Goal: Task Accomplishment & Management: Complete application form

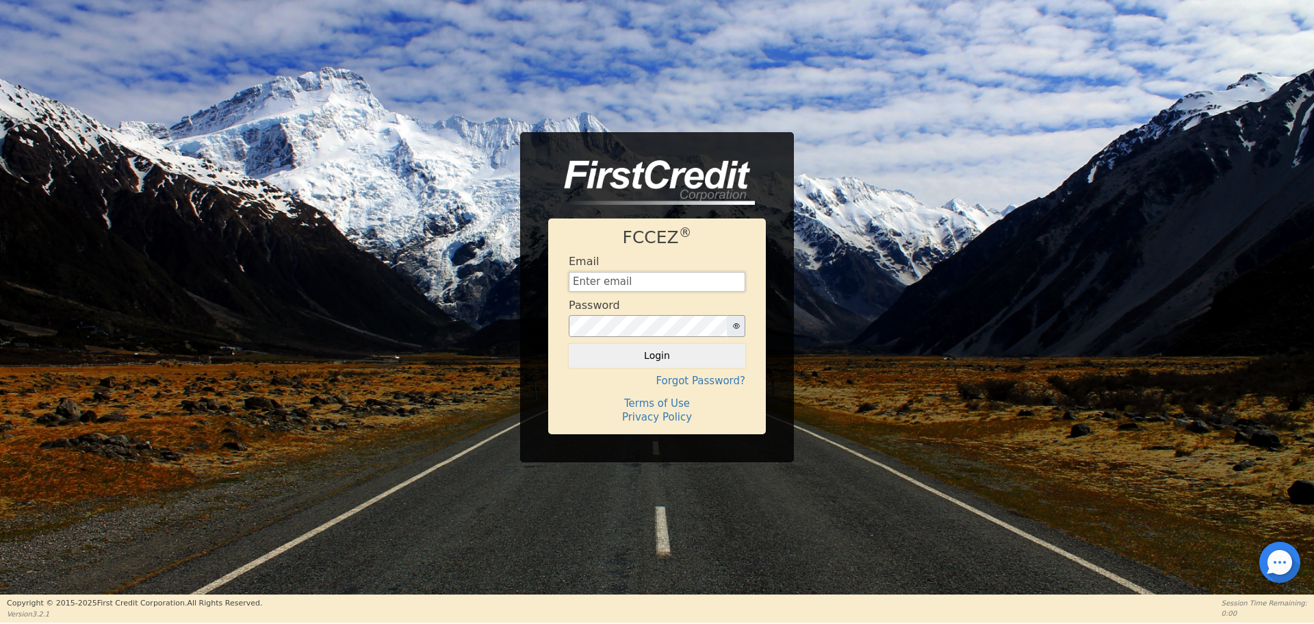
type input "[EMAIL_ADDRESS][DOMAIN_NAME]"
click at [721, 368] on div "FCCEZ ® Email [EMAIL_ADDRESS][DOMAIN_NAME] Password Login Forgot Password? Term…" at bounding box center [657, 325] width 218 height 215
click at [714, 358] on button "Login" at bounding box center [657, 355] width 177 height 23
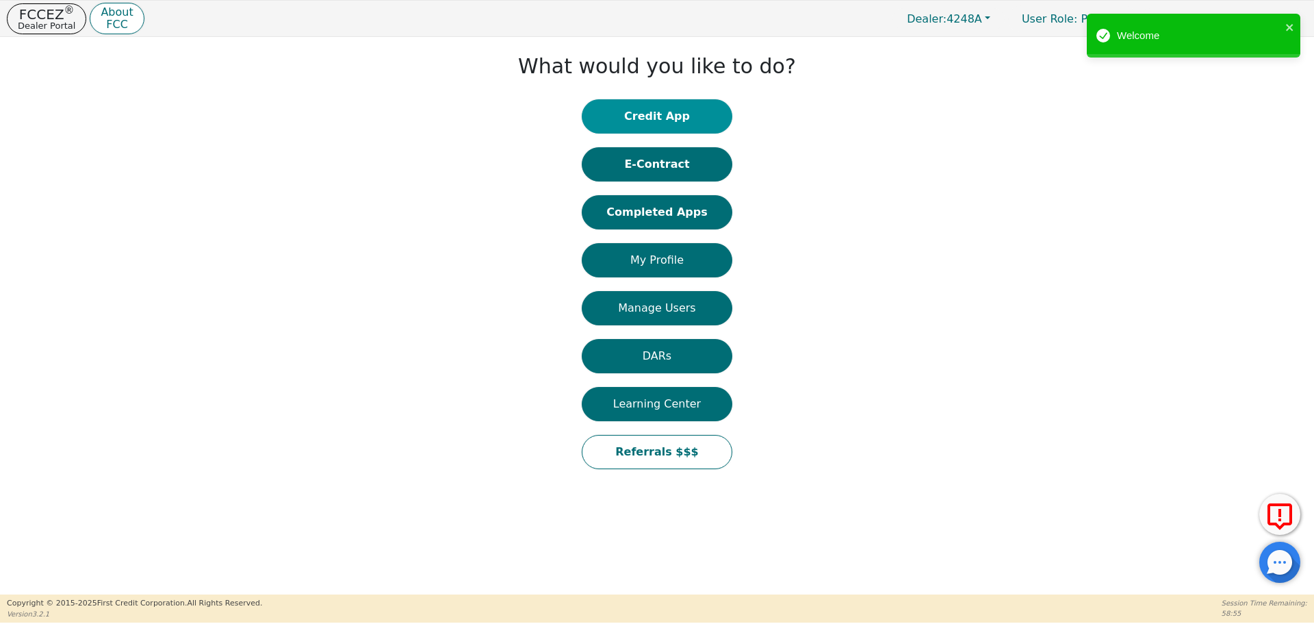
click at [646, 107] on button "Credit App" at bounding box center [657, 116] width 151 height 34
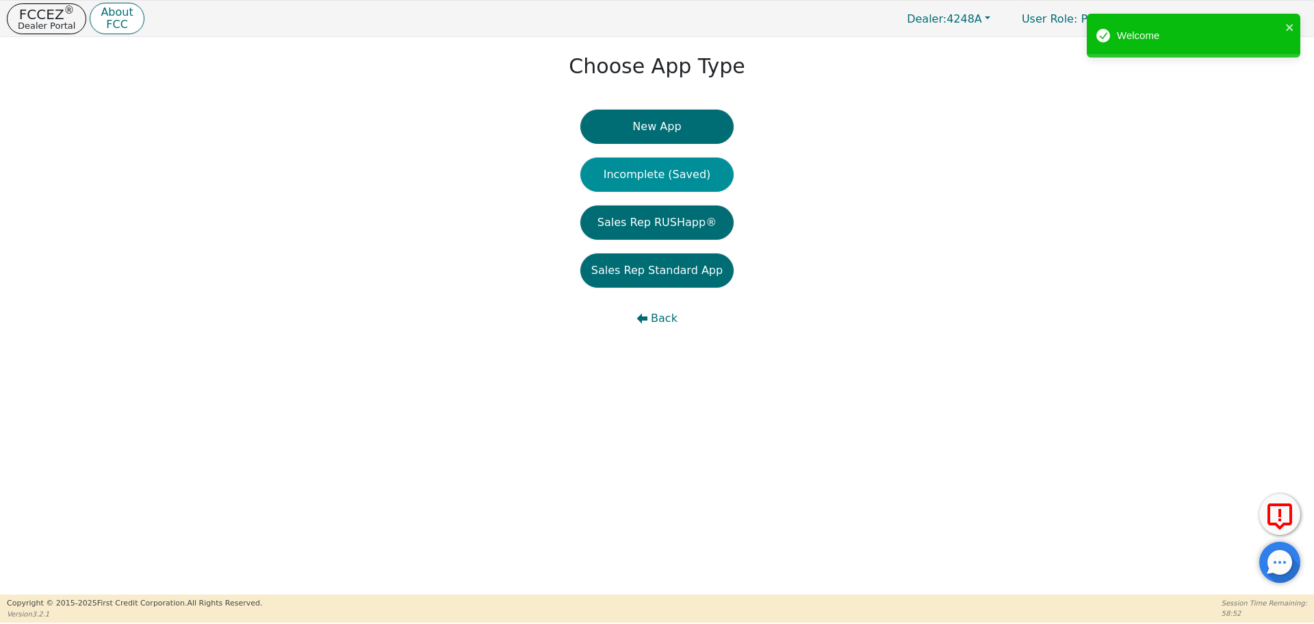
click at [637, 175] on button "Incomplete (Saved)" at bounding box center [657, 174] width 153 height 34
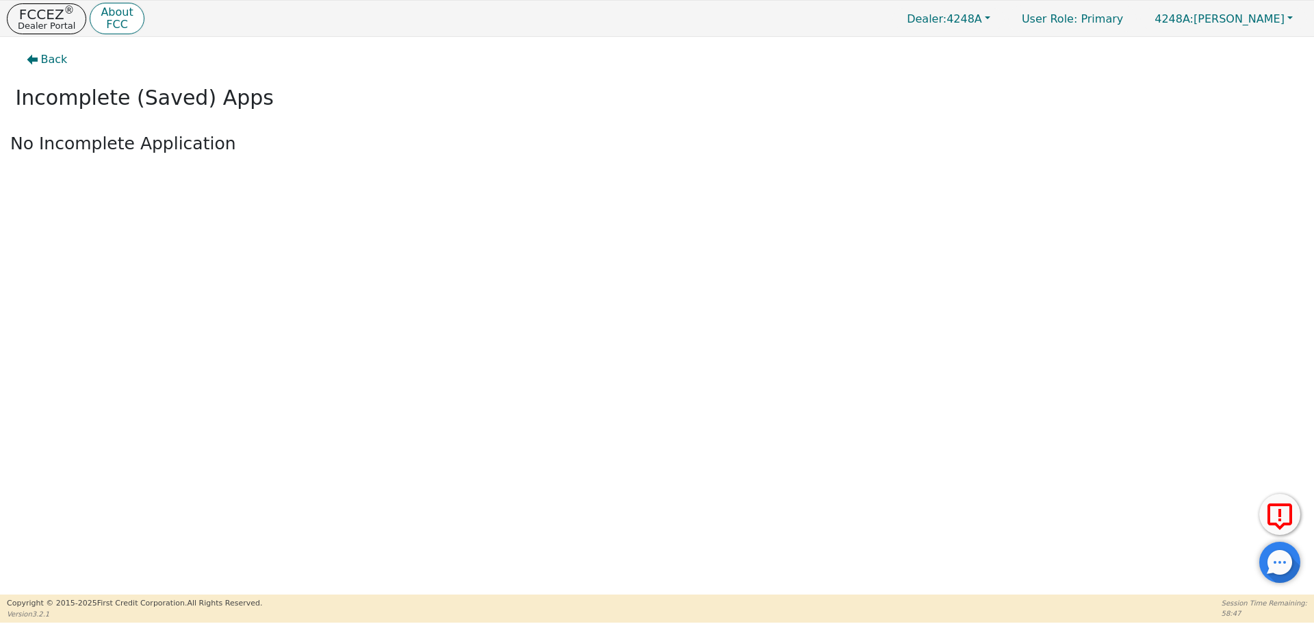
click at [637, 175] on div "Back Incomplete (Saved) Apps No Incomplete Application" at bounding box center [657, 114] width 1314 height 154
click at [502, 236] on div "Back Incomplete (Saved) Apps No Incomplete Application" at bounding box center [657, 315] width 1314 height 557
click at [52, 66] on span "Back" at bounding box center [54, 59] width 27 height 16
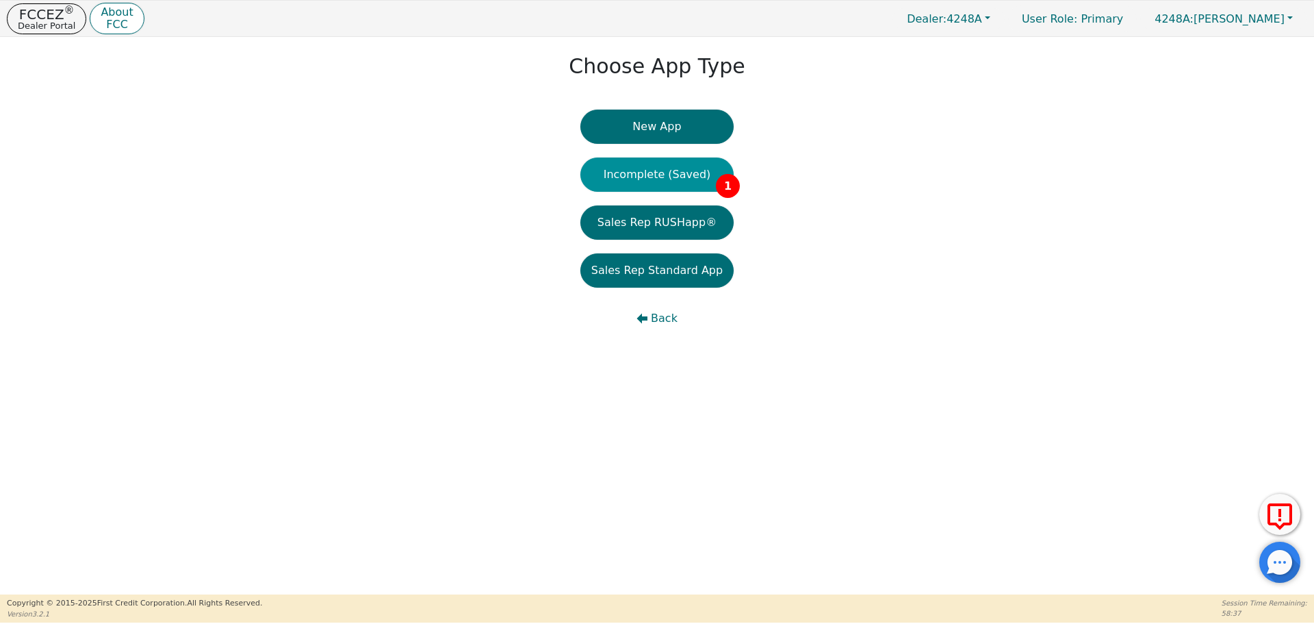
click at [696, 177] on button "Incomplete (Saved) 1" at bounding box center [657, 174] width 153 height 34
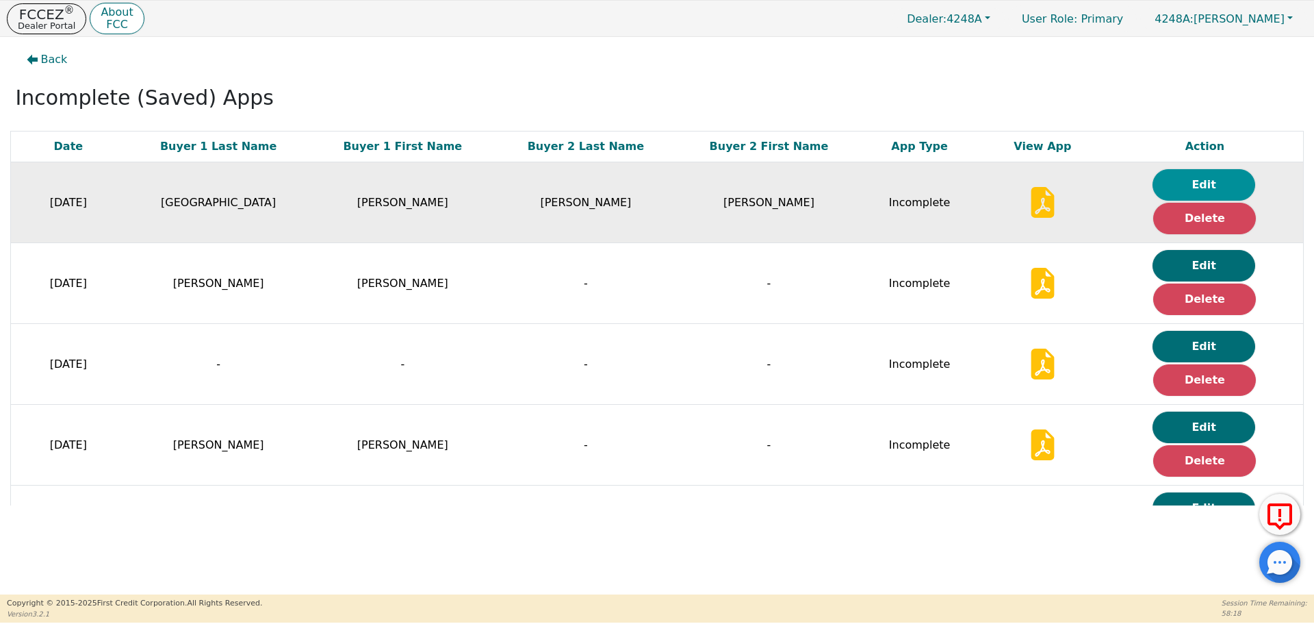
click at [1157, 184] on button "Edit" at bounding box center [1204, 184] width 103 height 31
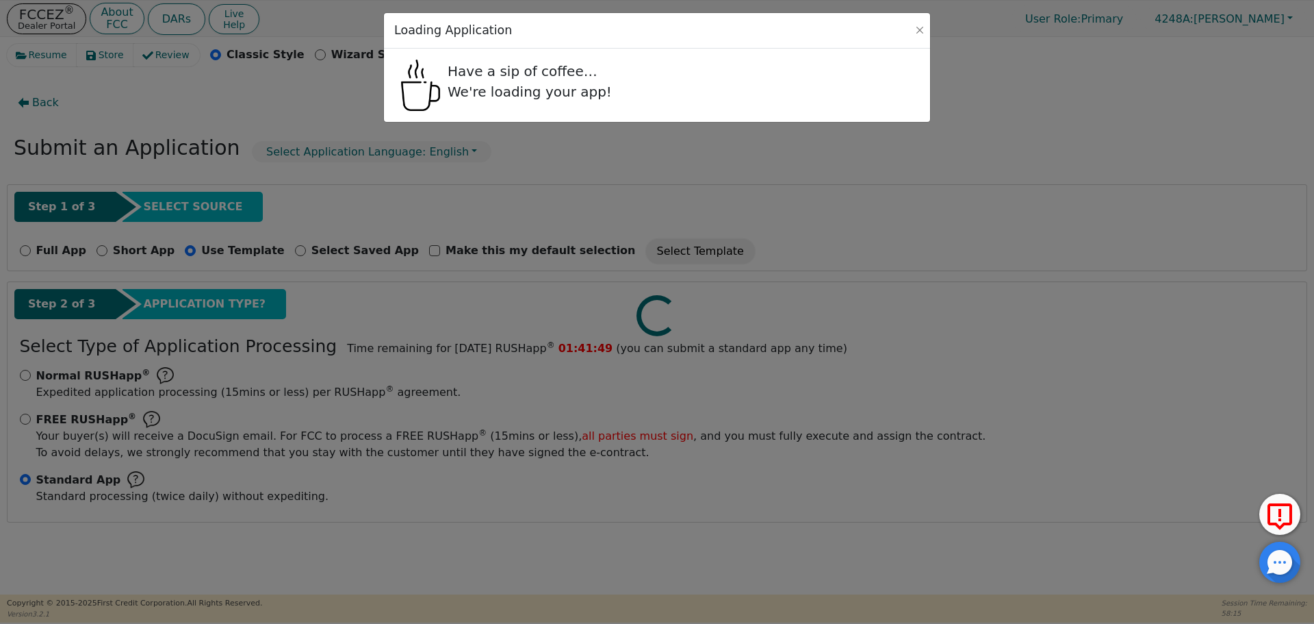
radio input "false"
radio input "true"
checkbox input "false"
radio input "true"
select select "[GEOGRAPHIC_DATA]"
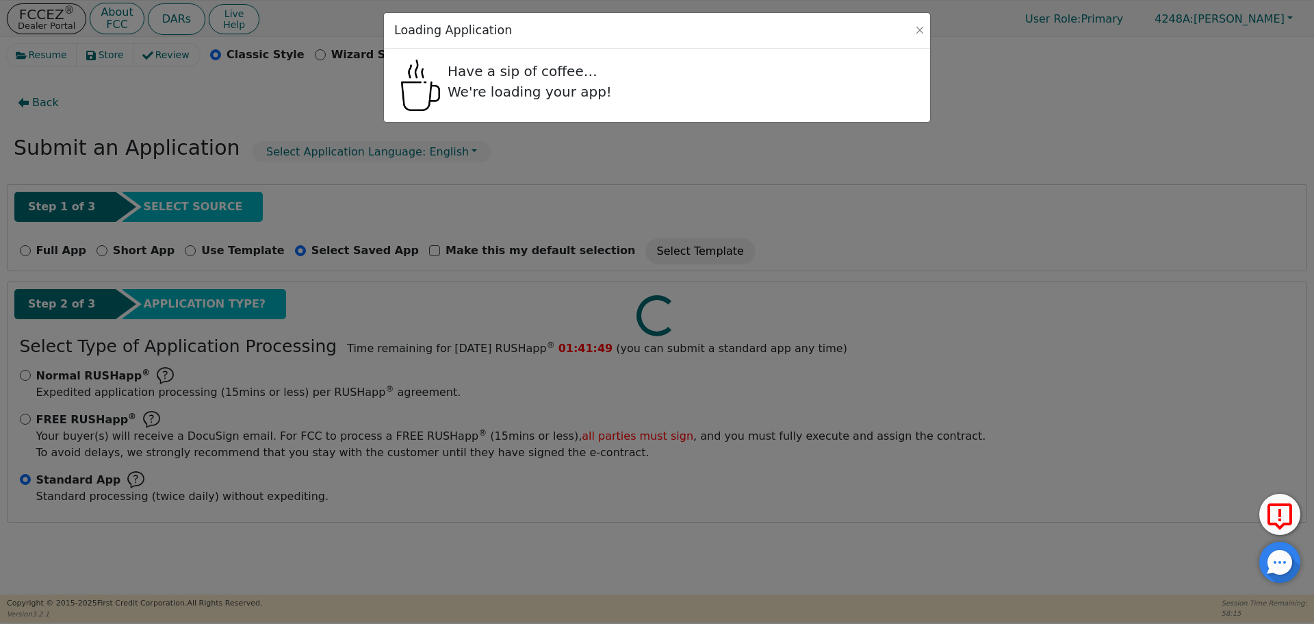
select select "n"
select select "y"
select select "n"
select select "[GEOGRAPHIC_DATA]"
select select "Rent"
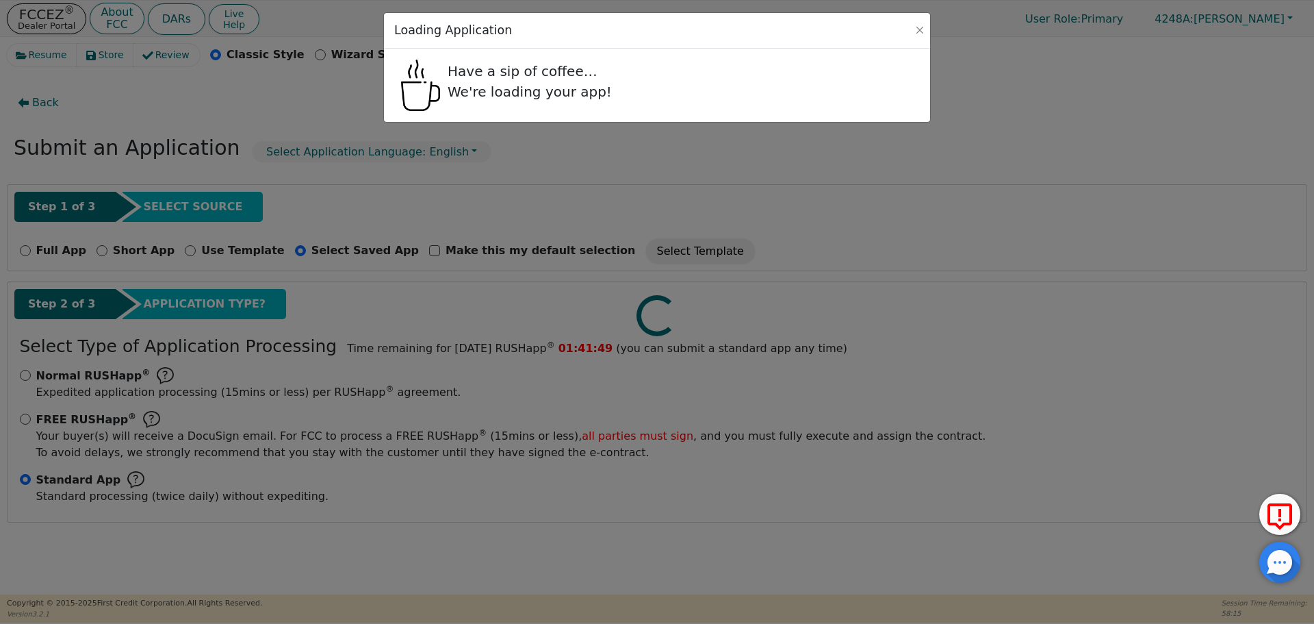
select select "y"
select select "n"
select select "[GEOGRAPHIC_DATA]"
select select "Rent"
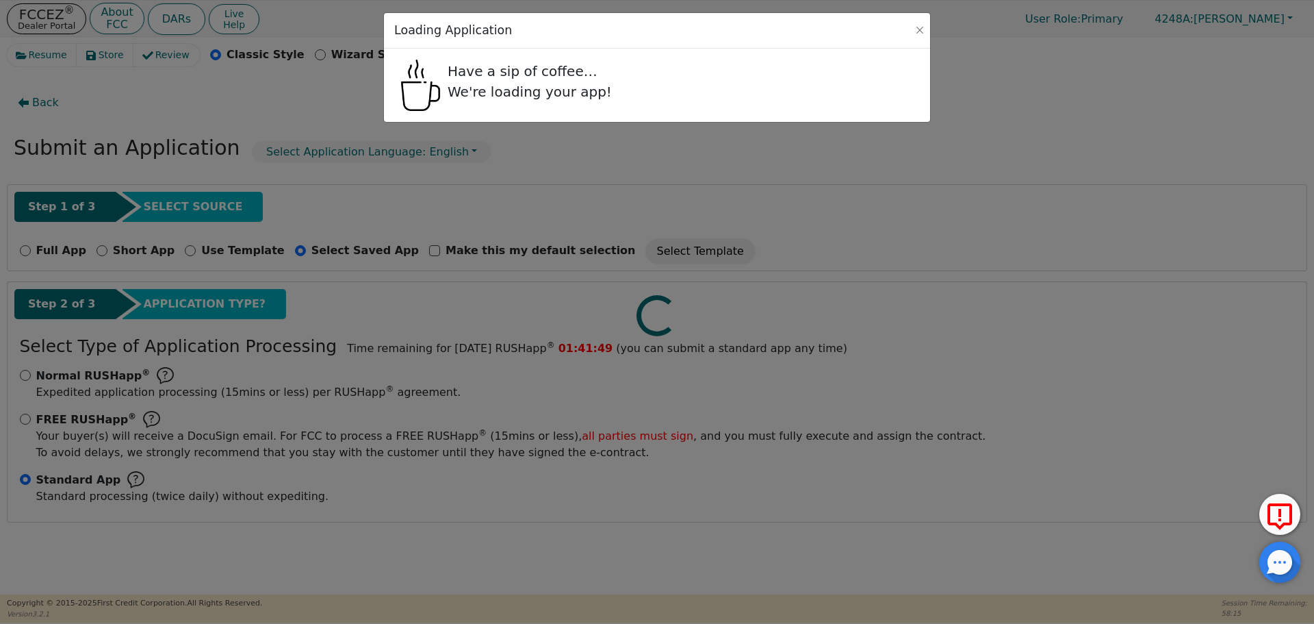
select select "FRIEND"
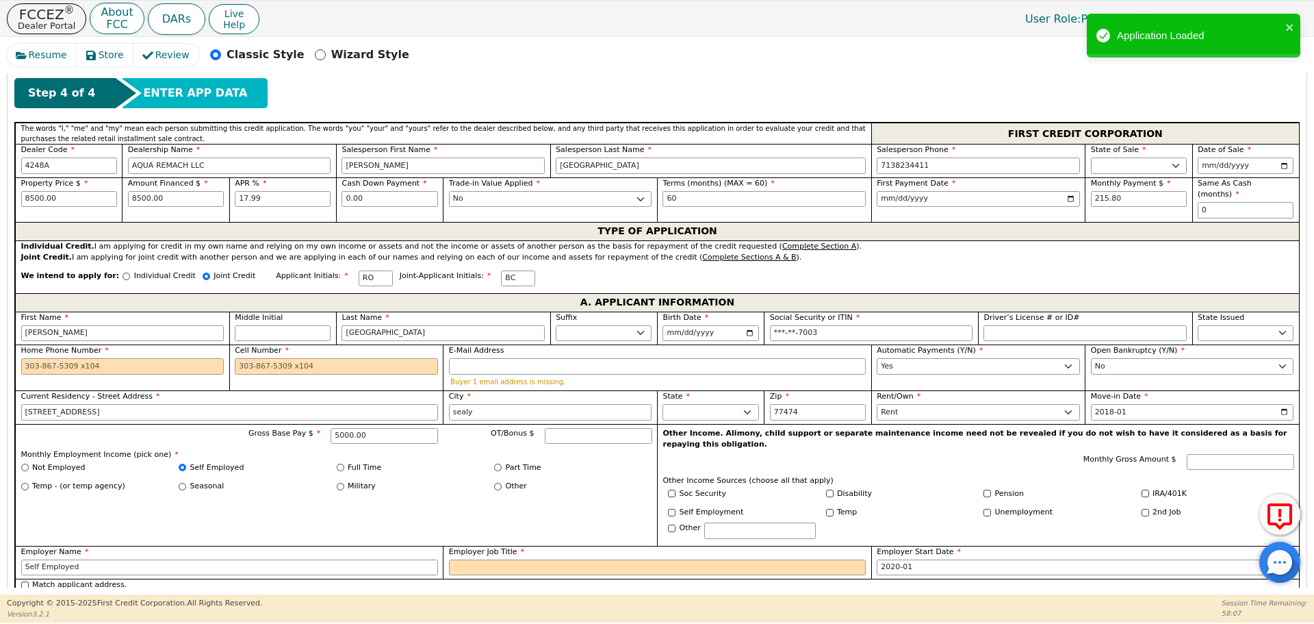
scroll to position [586, 0]
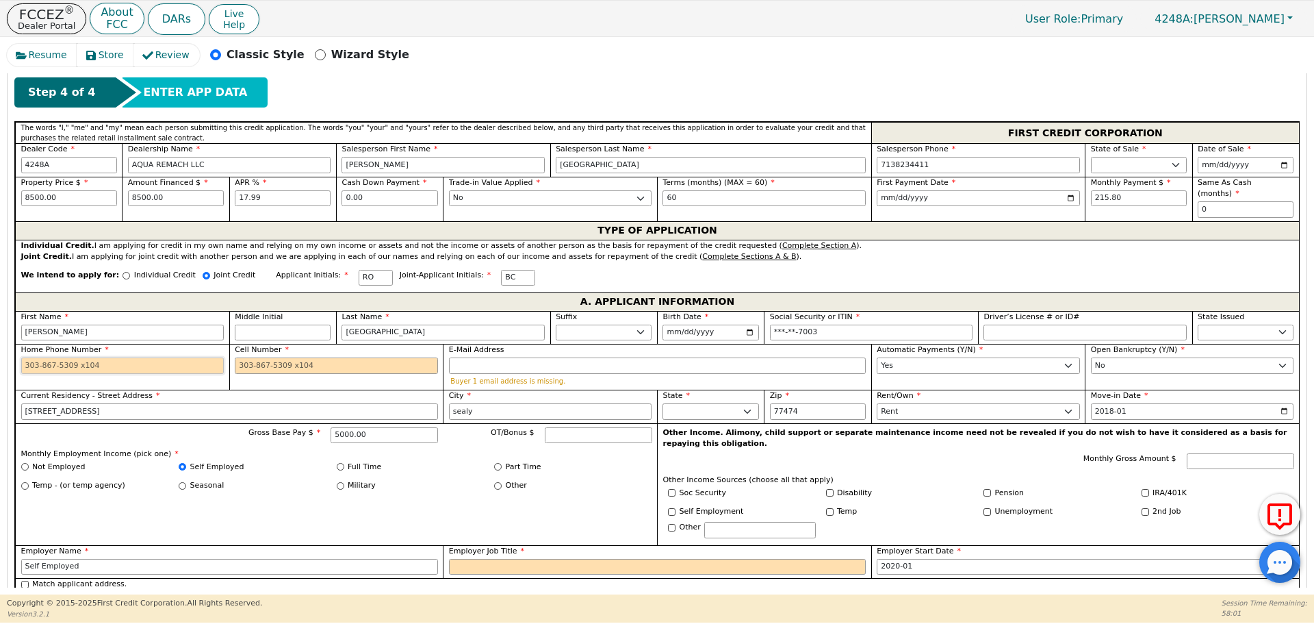
click at [198, 357] on input "Home Phone Number" at bounding box center [122, 365] width 203 height 16
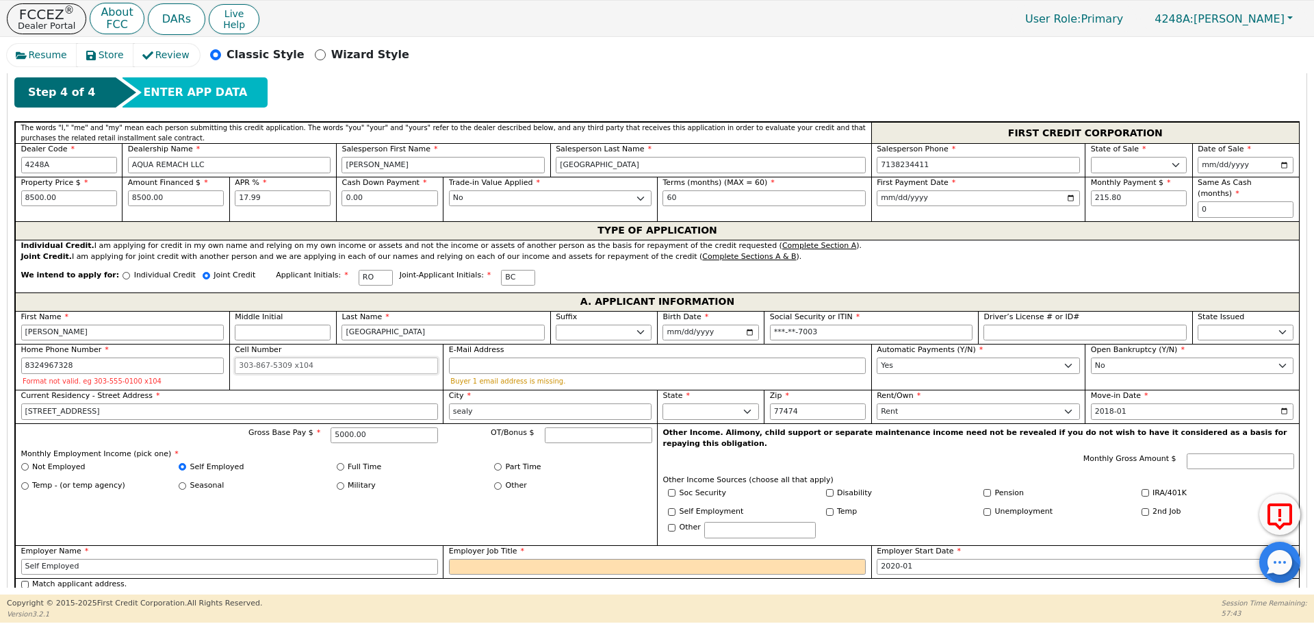
type input "[PHONE_NUMBER]"
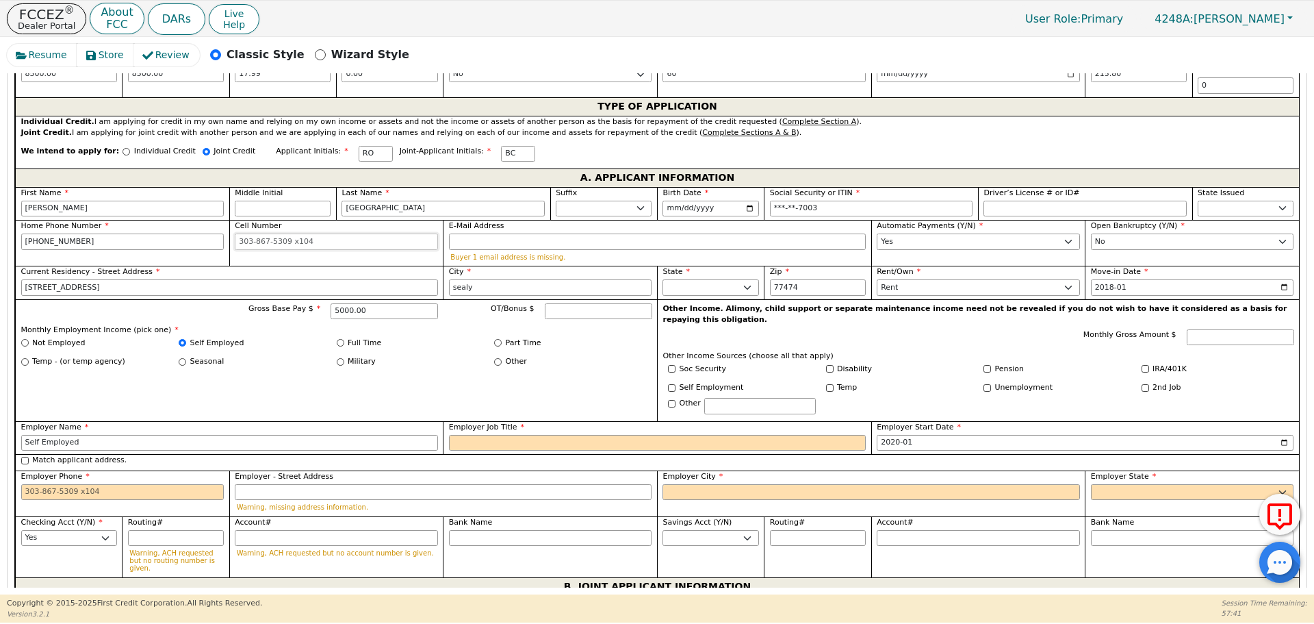
scroll to position [713, 0]
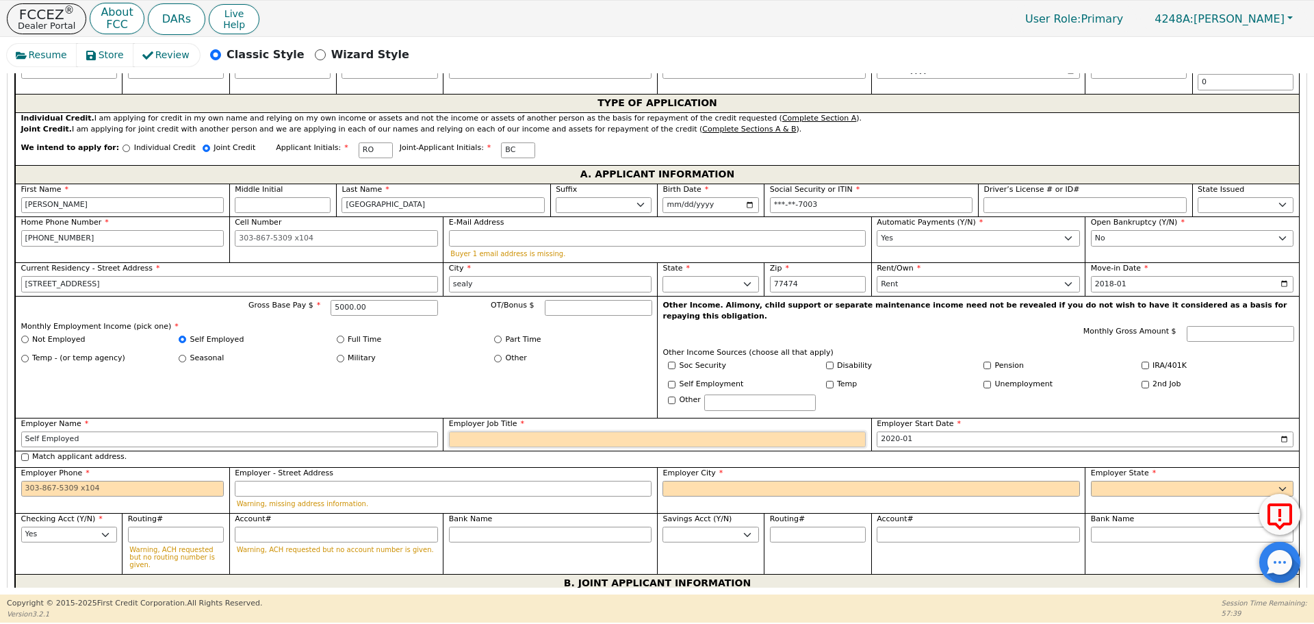
click at [507, 431] on input "Employer Job Title" at bounding box center [657, 439] width 417 height 16
type input "Painter"
click at [723, 474] on div "Employer City" at bounding box center [871, 490] width 428 height 46
click at [722, 481] on input "Employer City" at bounding box center [871, 489] width 417 height 16
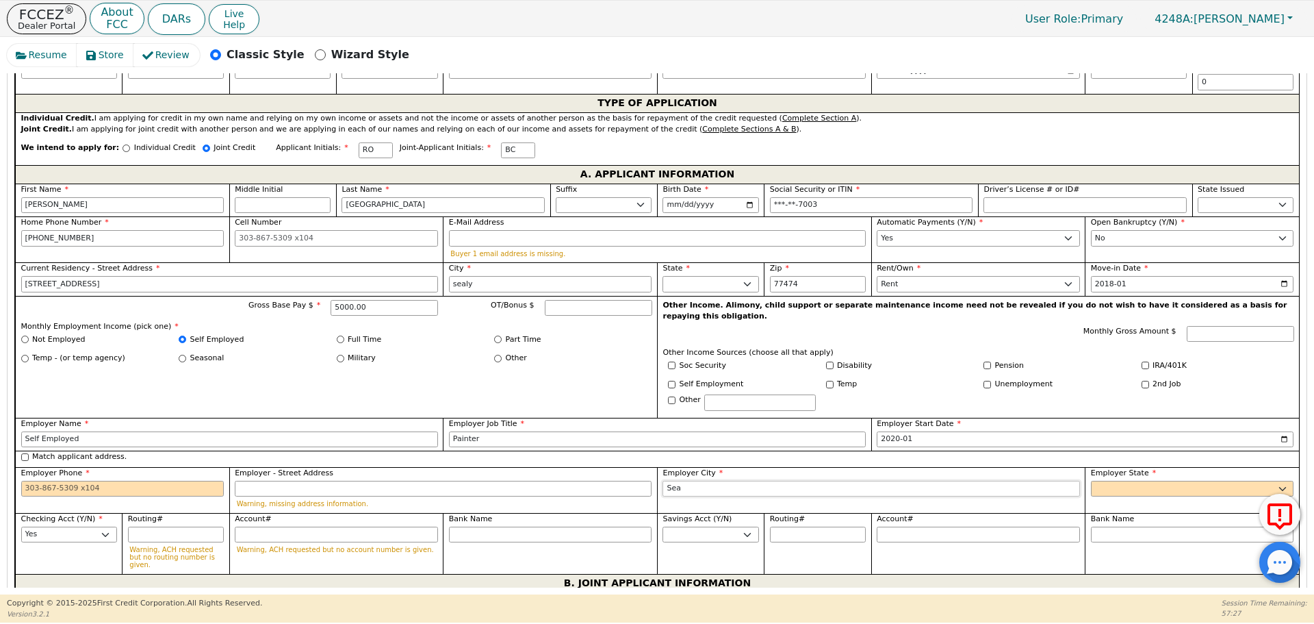
type input "Seally"
select select "[GEOGRAPHIC_DATA]"
click at [626, 388] on div "Gross Base Pay $ 5000.00 OT/Bonus $ Monthly Employment Income (pick one) * Not …" at bounding box center [336, 357] width 642 height 122
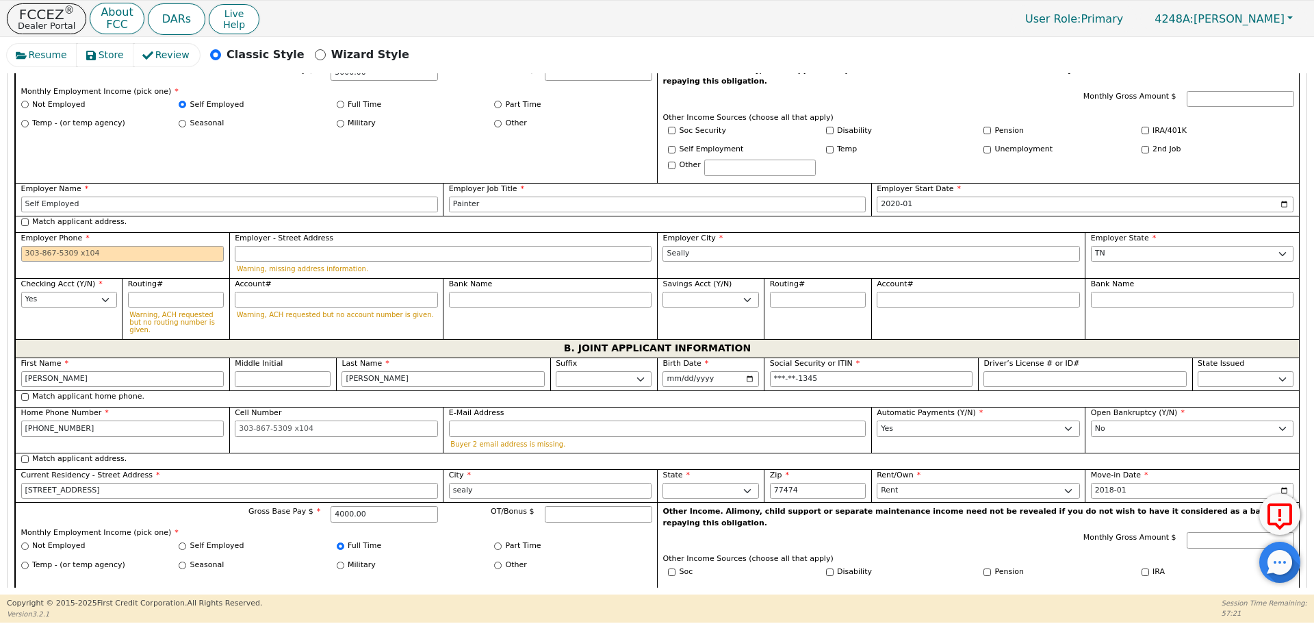
scroll to position [949, 0]
click at [101, 244] on input "Employer Phone" at bounding box center [122, 252] width 203 height 16
click at [345, 577] on div "Gross Base Pay $ 4000.00 OT/Bonus $ Monthly Employment Income (pick one) * Not …" at bounding box center [336, 561] width 642 height 122
type input "[PHONE_NUMBER]"
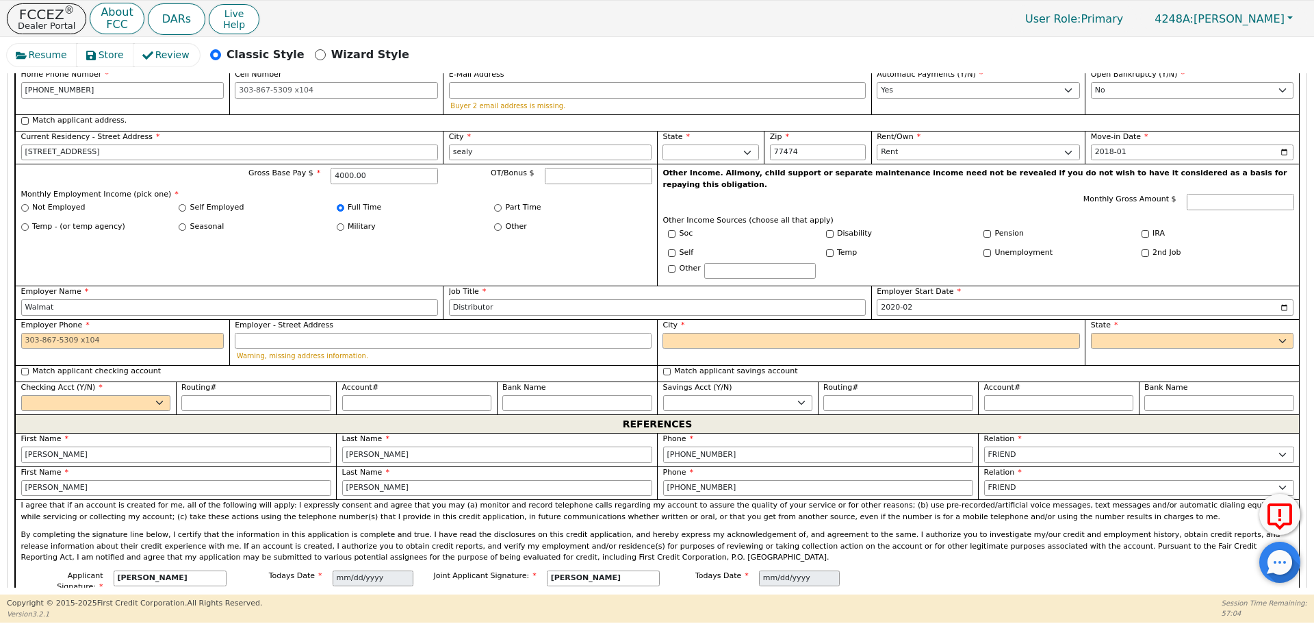
scroll to position [1288, 0]
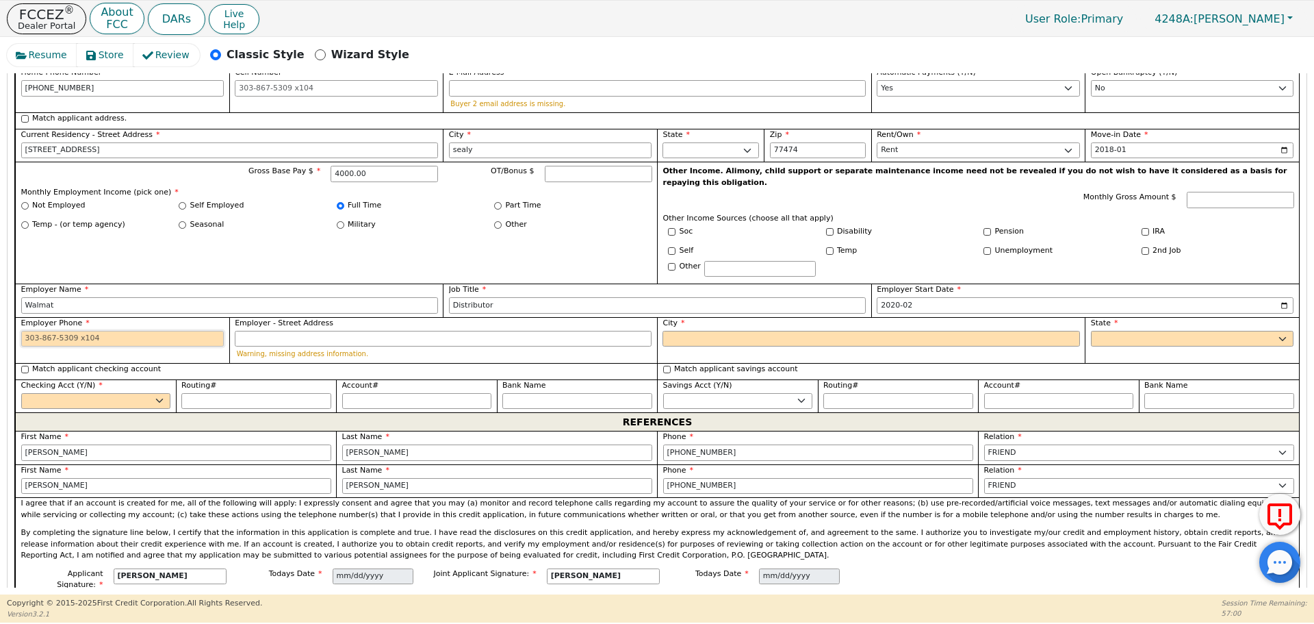
click at [188, 331] on input "Employer Phone" at bounding box center [122, 339] width 203 height 16
click at [685, 331] on input "City" at bounding box center [871, 339] width 417 height 16
type input "[PHONE_NUMBER]"
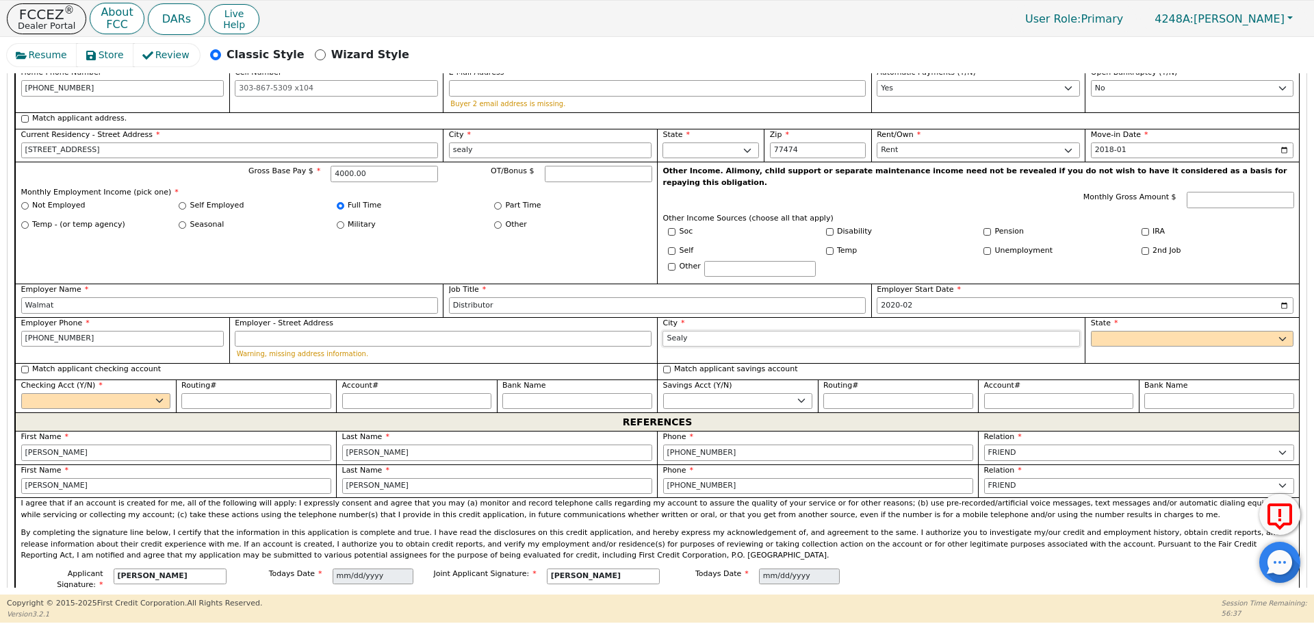
type input "Sealy"
select select "[GEOGRAPHIC_DATA]"
select select "y"
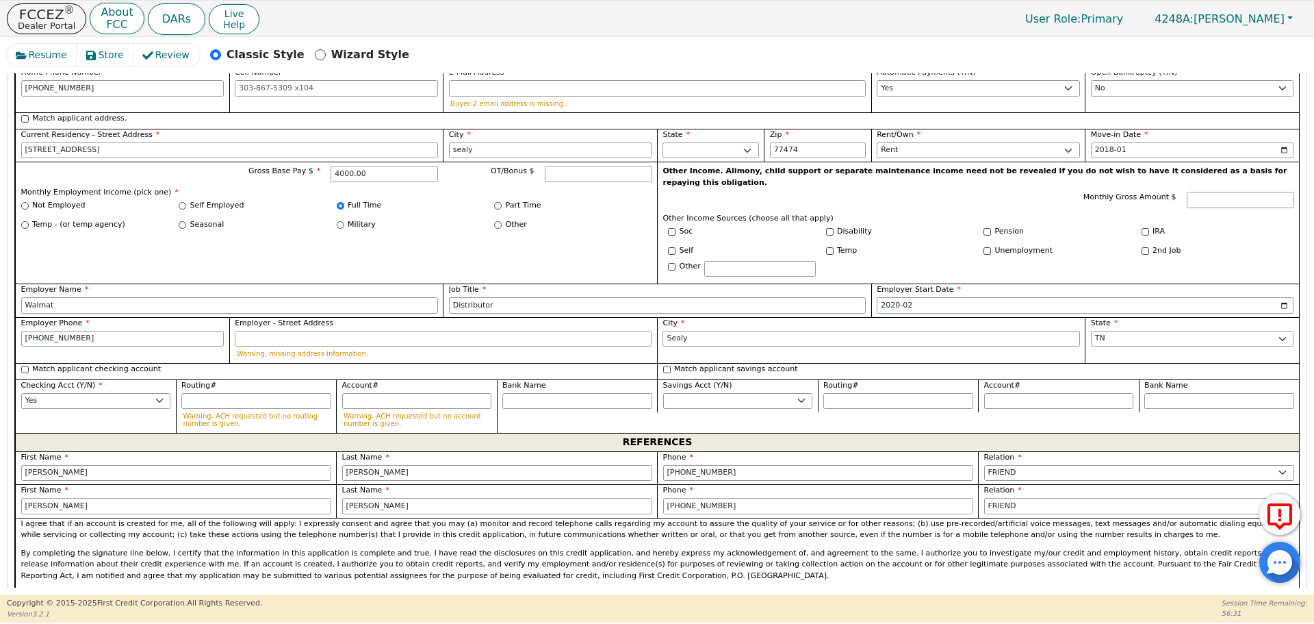
click at [873, 544] on div "I agree that if an account is created for me, all of the following will apply: …" at bounding box center [657, 553] width 1284 height 71
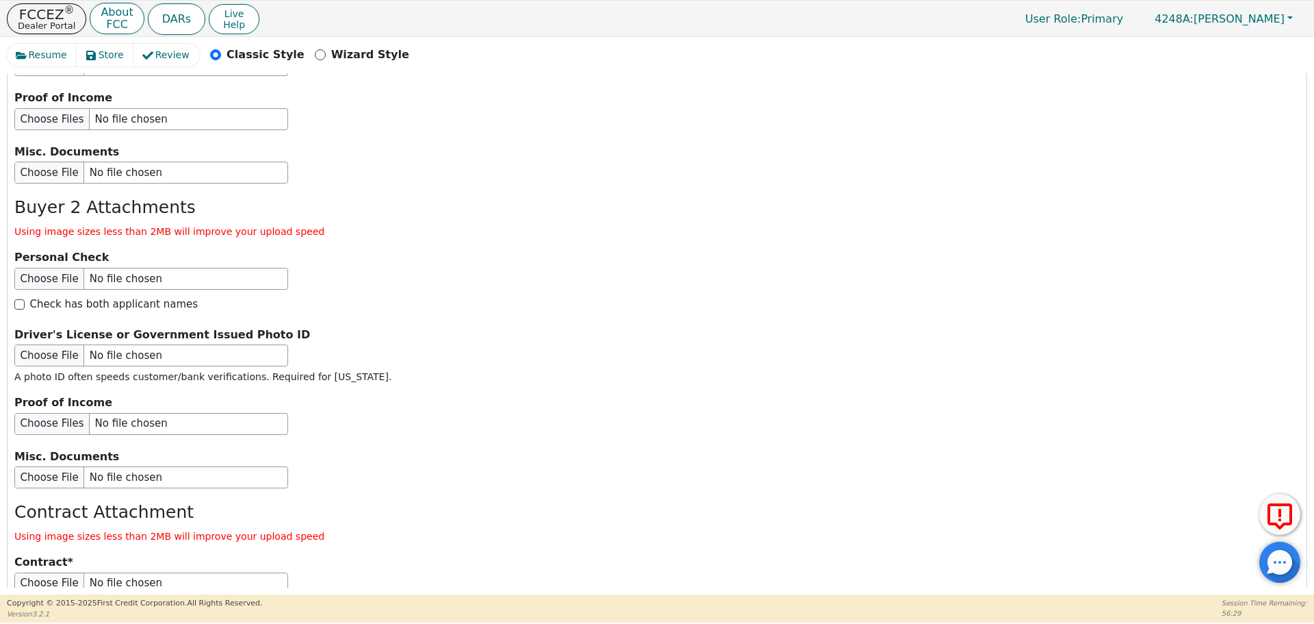
scroll to position [2416, 0]
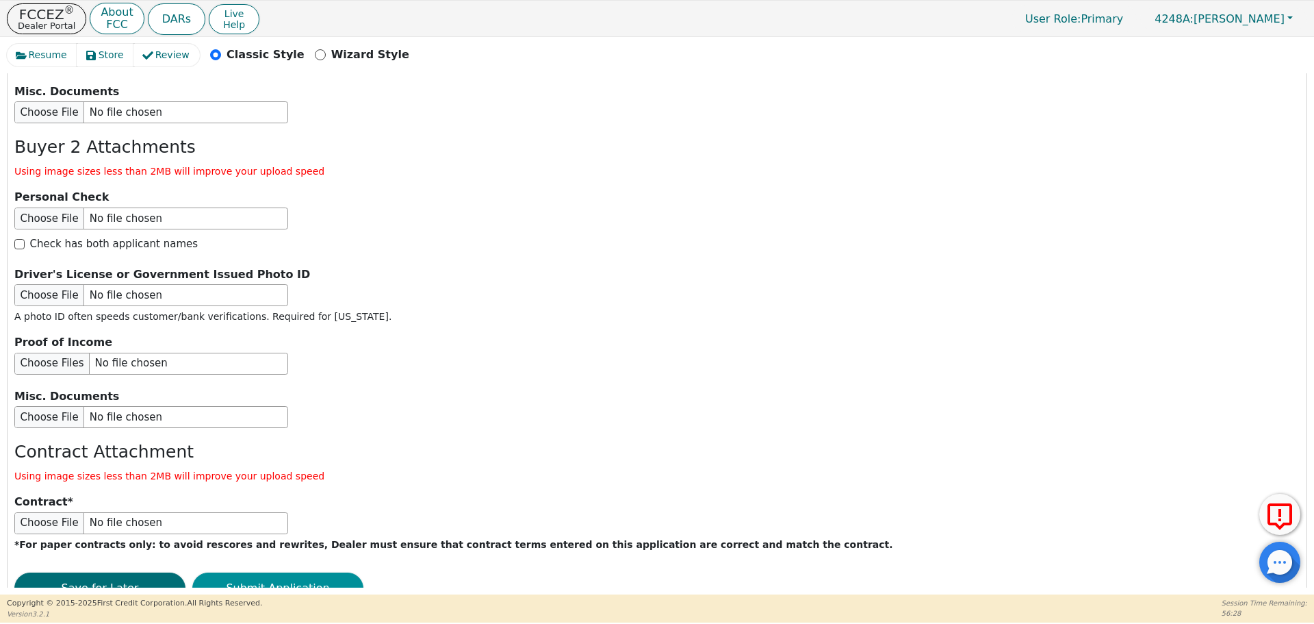
click at [290, 572] on button "Submit Application" at bounding box center [277, 587] width 171 height 31
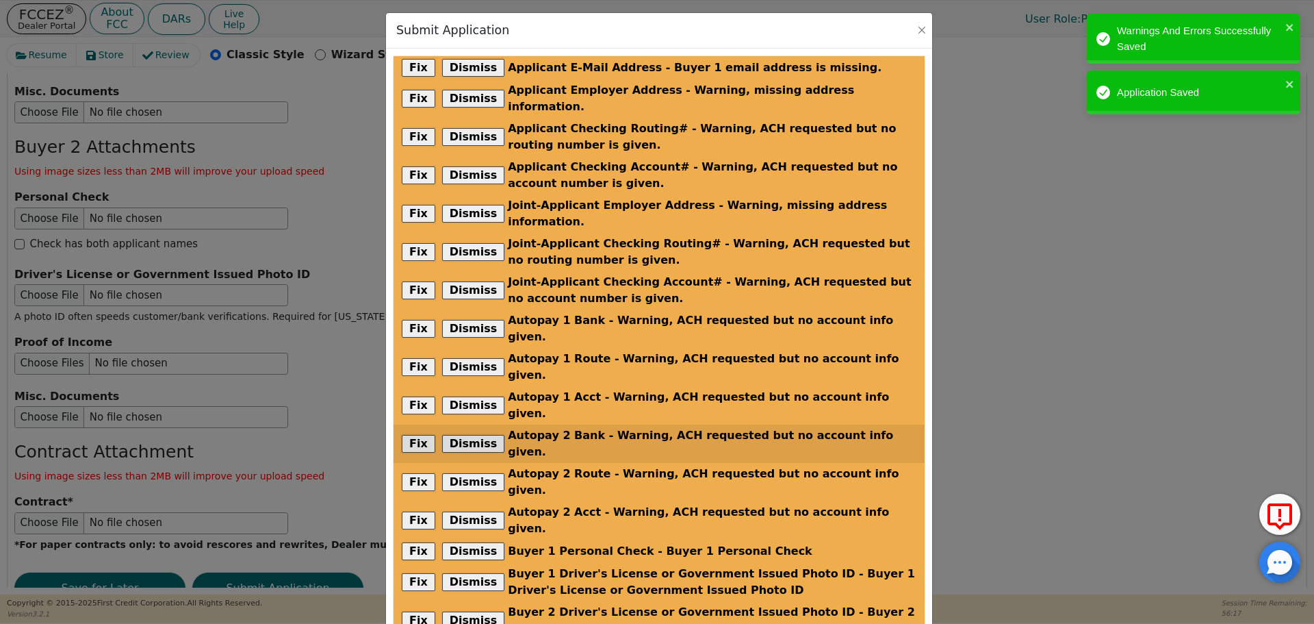
scroll to position [203, 0]
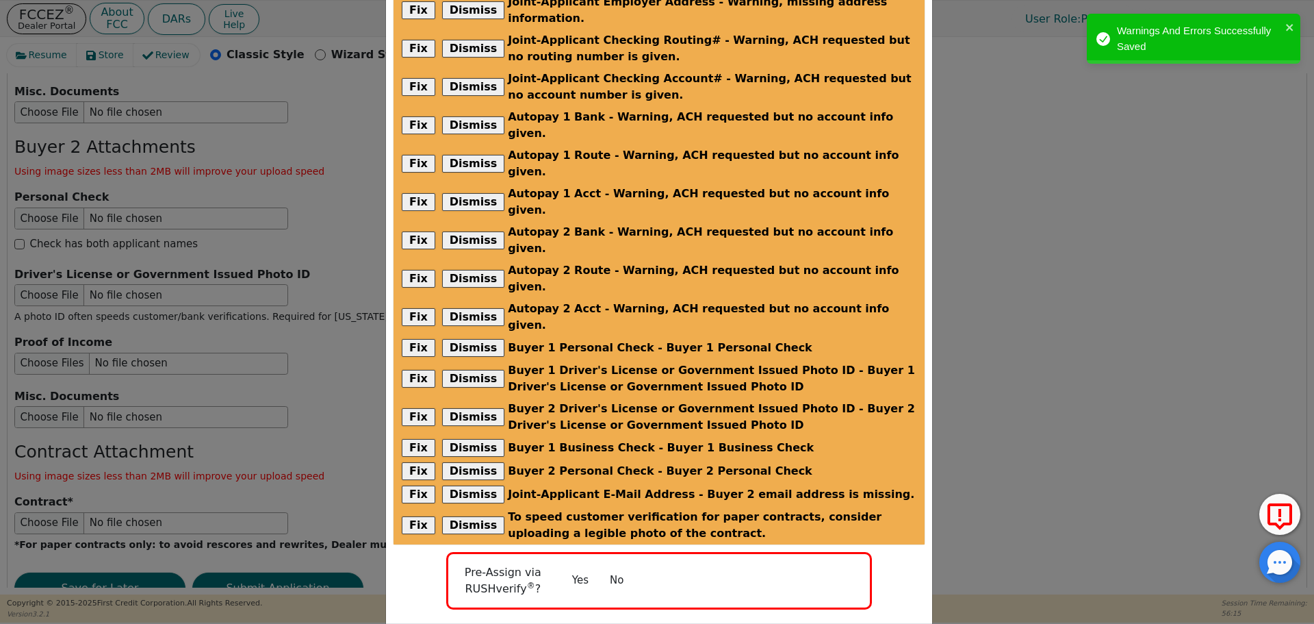
radio input "false"
